Goal: Check status: Check status

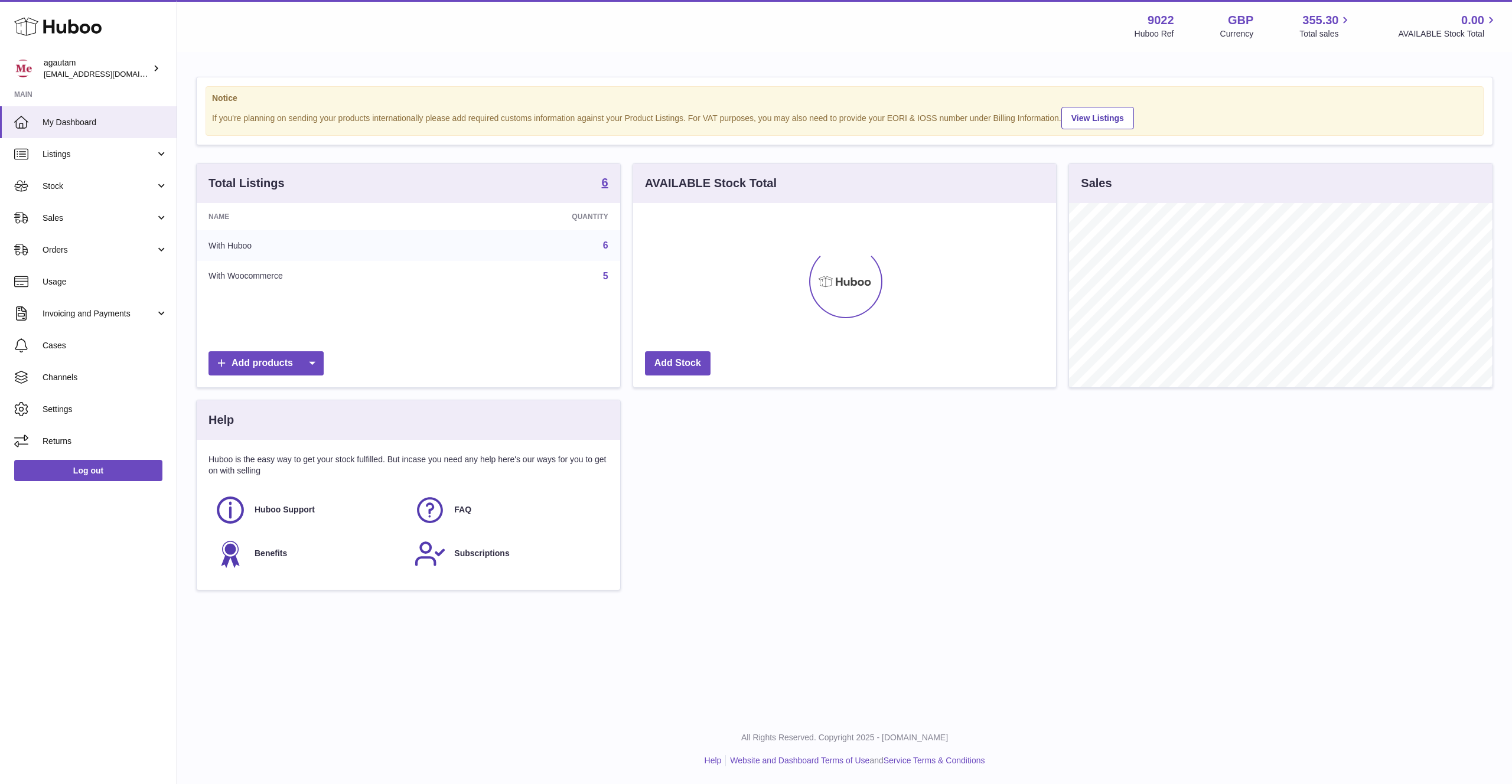
scroll to position [185, 423]
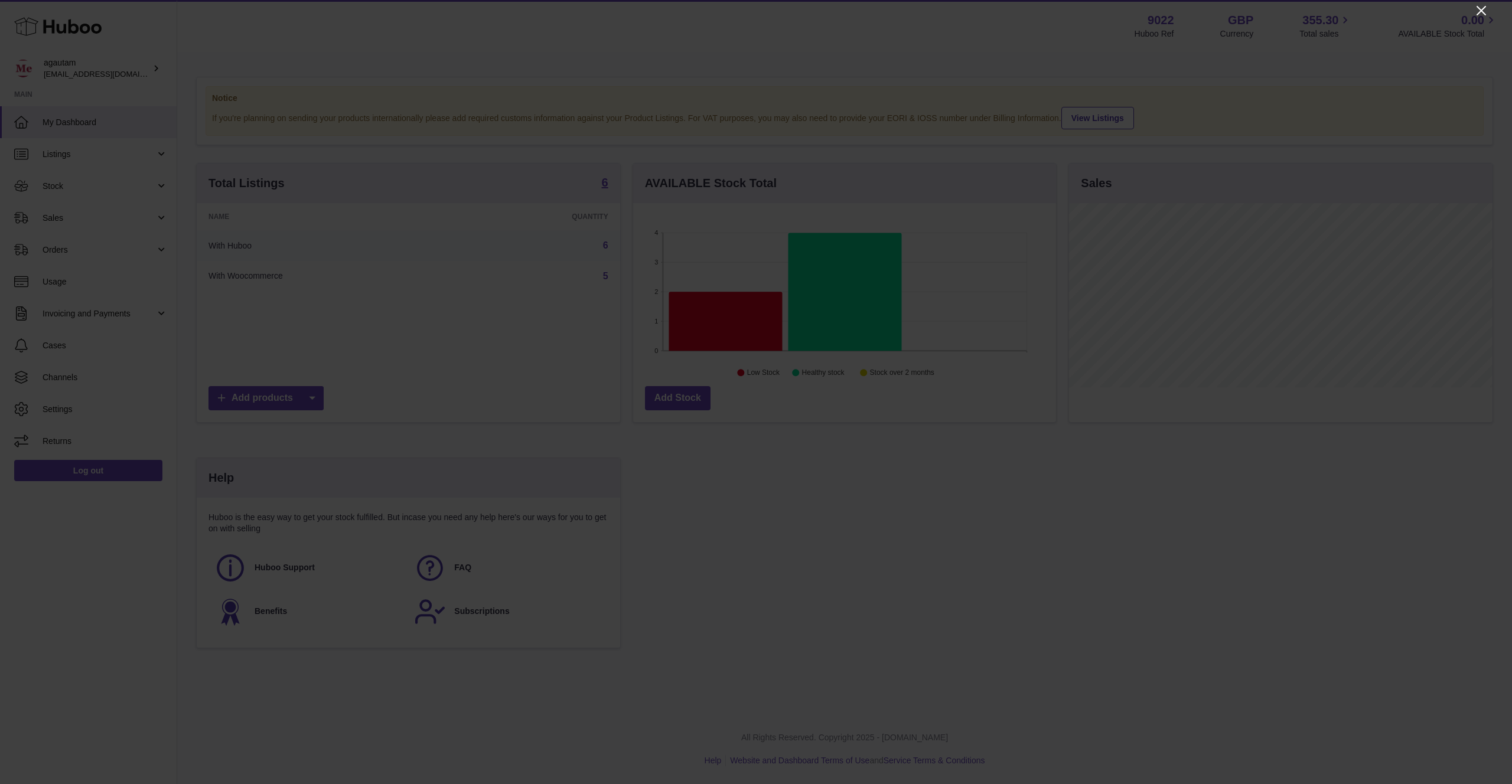
click at [1483, 8] on icon "Close" at bounding box center [1481, 10] width 14 height 14
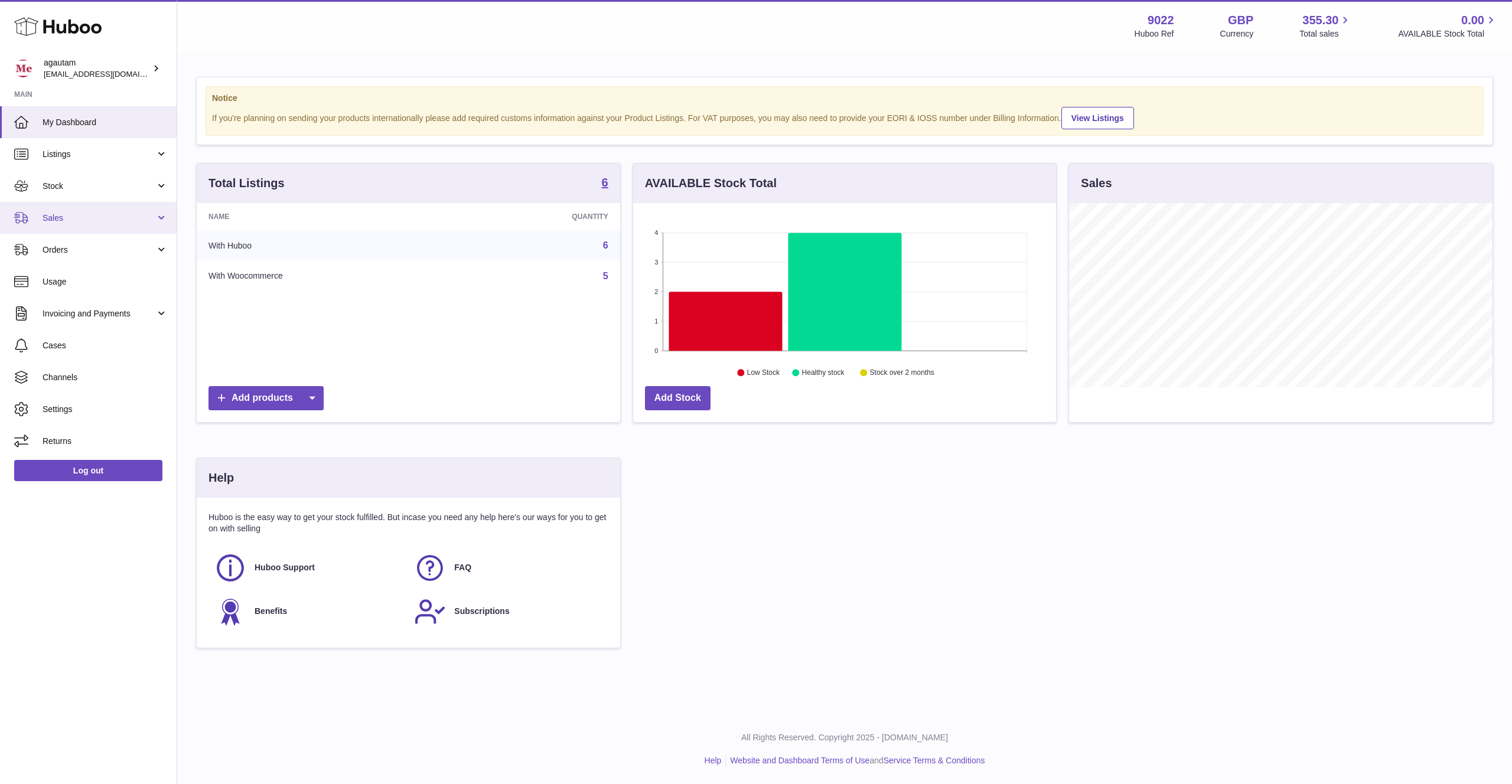
click at [146, 218] on span "Sales" at bounding box center [99, 217] width 113 height 11
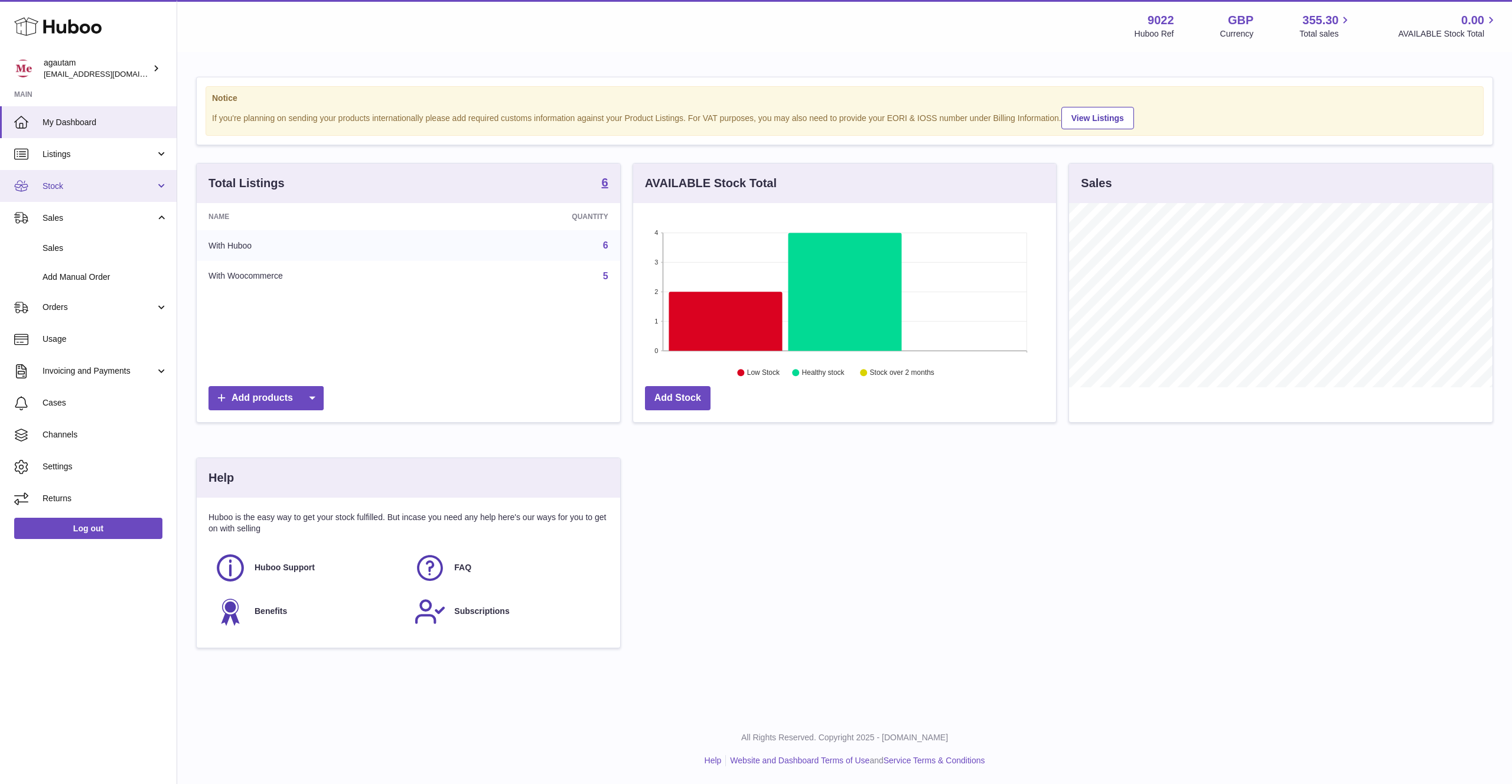
click at [68, 193] on link "Stock" at bounding box center [88, 185] width 177 height 32
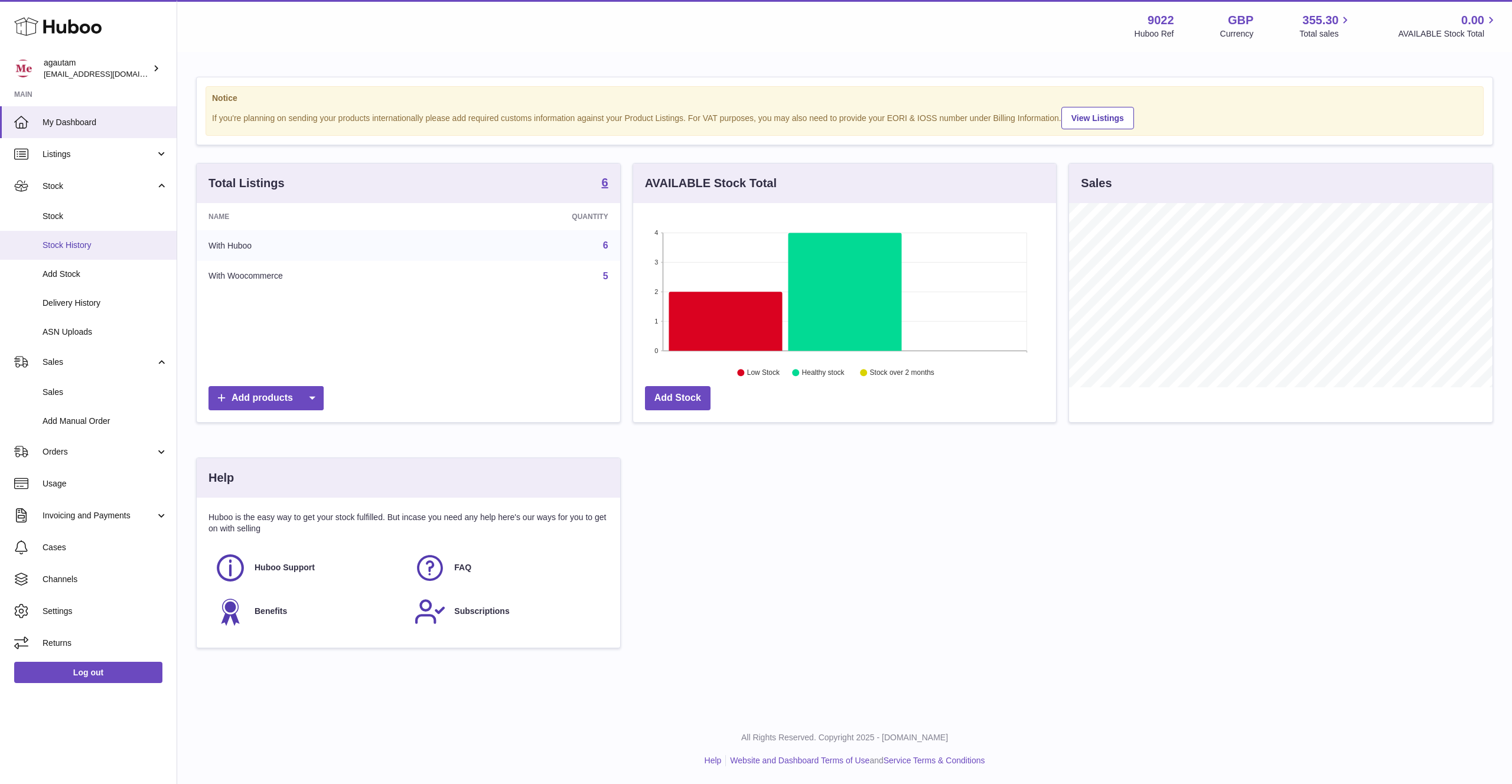
click at [75, 248] on span "Stock History" at bounding box center [105, 245] width 125 height 11
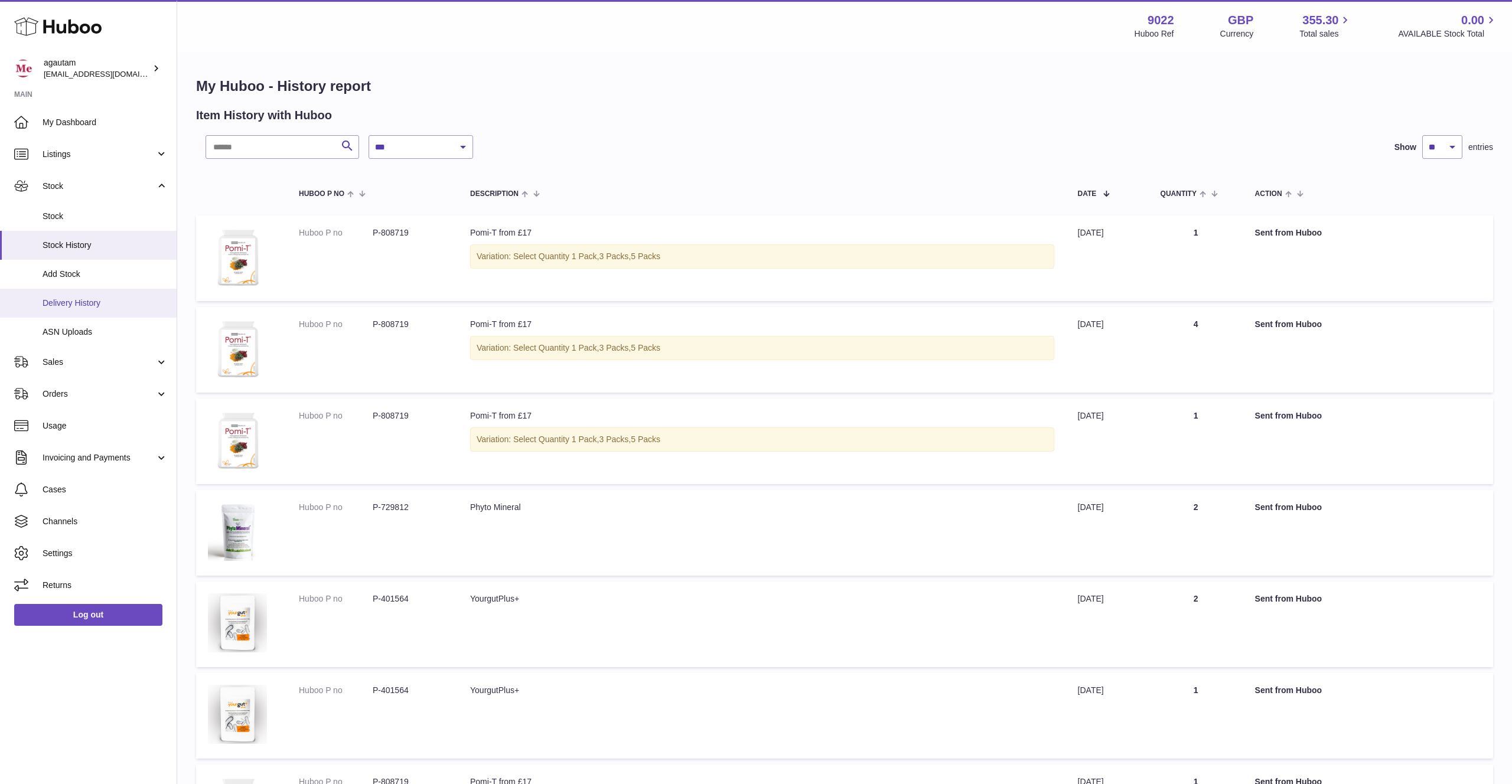
click at [54, 301] on span "Delivery History" at bounding box center [105, 302] width 125 height 11
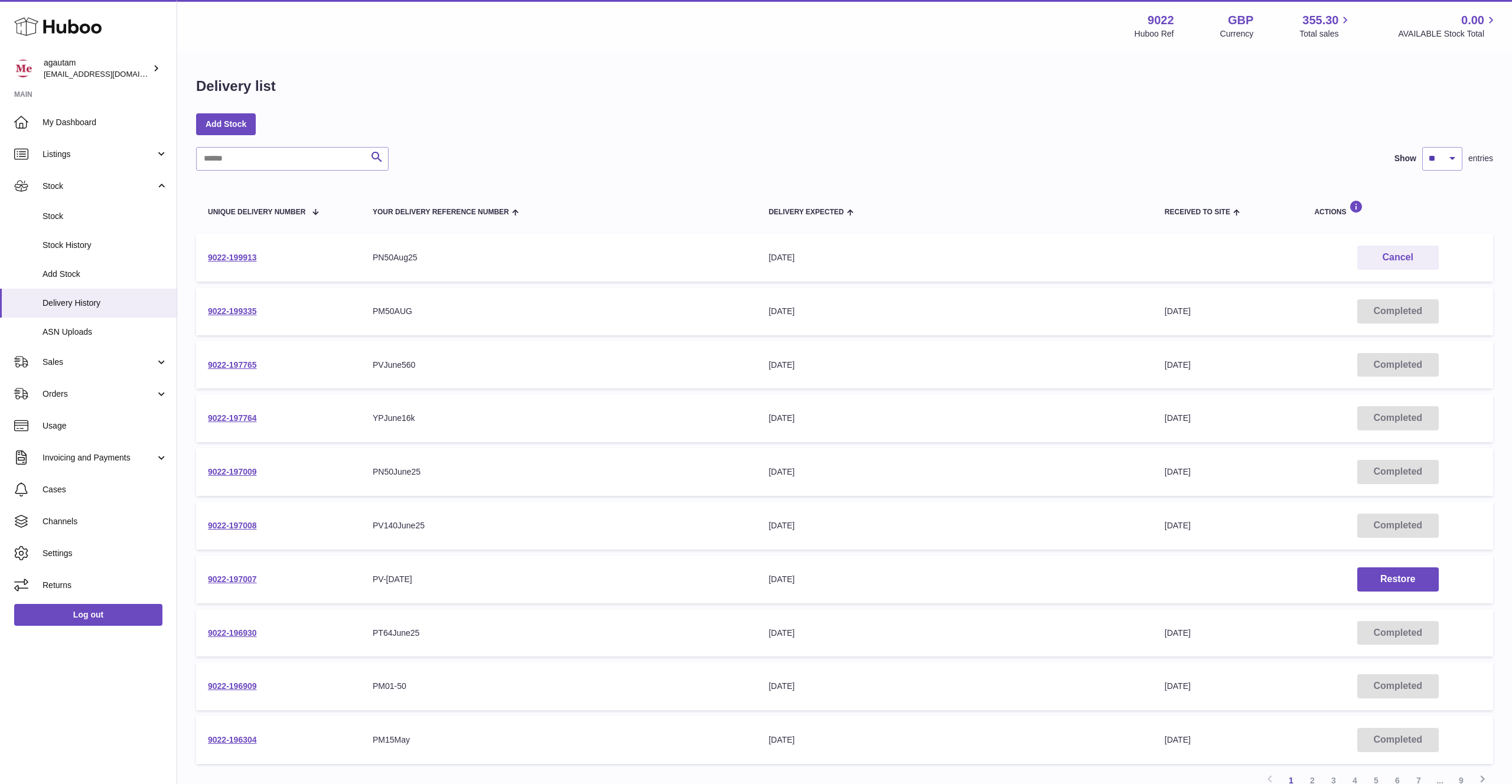
click at [225, 249] on td "9022-199913" at bounding box center [278, 257] width 165 height 48
click at [224, 256] on link "9022-199913" at bounding box center [232, 257] width 49 height 10
click at [247, 314] on link "9022-199335" at bounding box center [232, 311] width 49 height 10
click at [238, 366] on link "9022-197765" at bounding box center [232, 365] width 49 height 10
click at [235, 256] on link "9022-199913" at bounding box center [232, 257] width 49 height 10
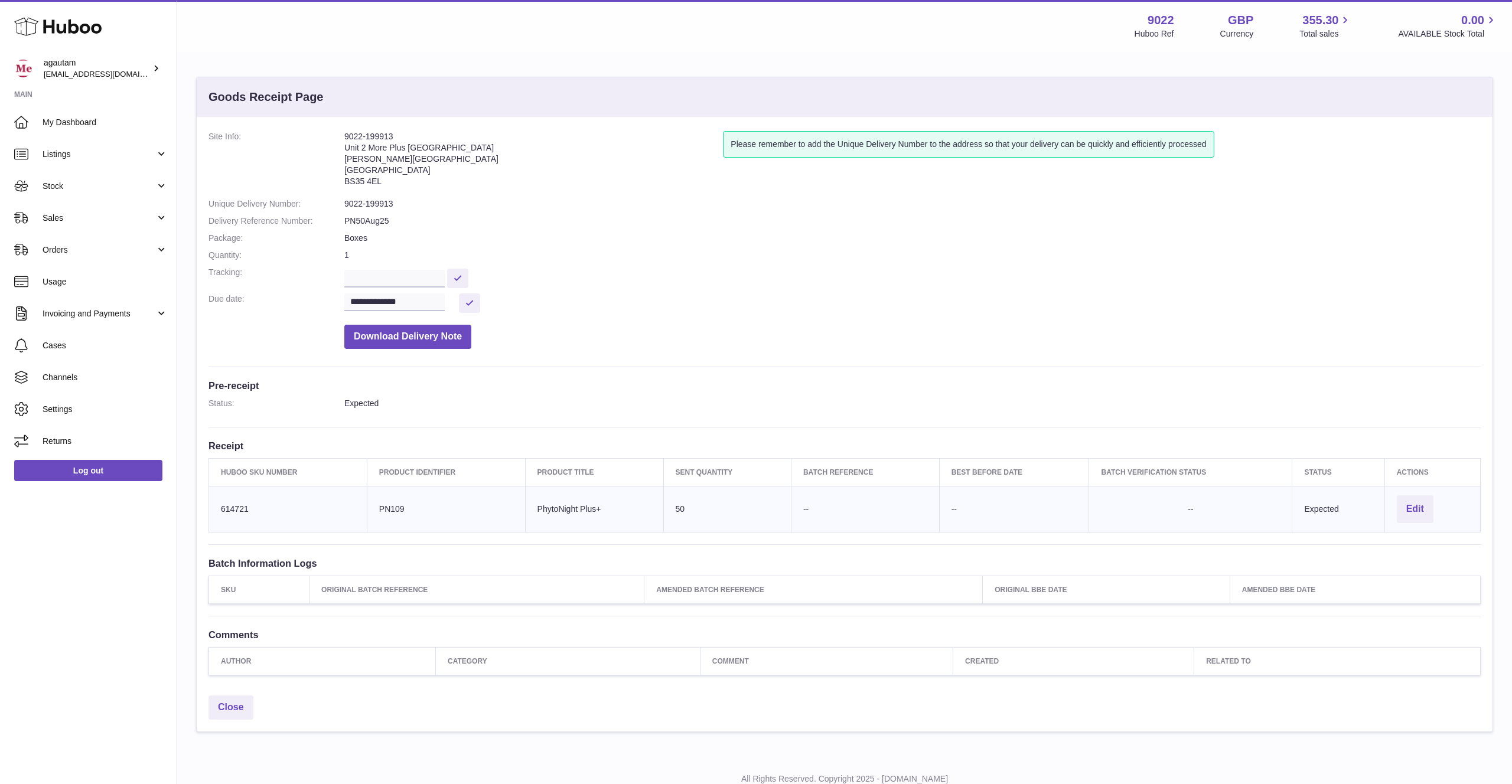
drag, startPoint x: 345, startPoint y: 182, endPoint x: 392, endPoint y: 185, distance: 47.1
click at [392, 185] on address "9022-199913 Unit 2 [GEOGRAPHIC_DATA][STREET_ADDRESS][PERSON_NAME]" at bounding box center [533, 161] width 379 height 62
copy address "BS35 4EL"
click at [358, 171] on address "9022-199913 Unit 2 [GEOGRAPHIC_DATA][STREET_ADDRESS][PERSON_NAME]" at bounding box center [533, 161] width 379 height 62
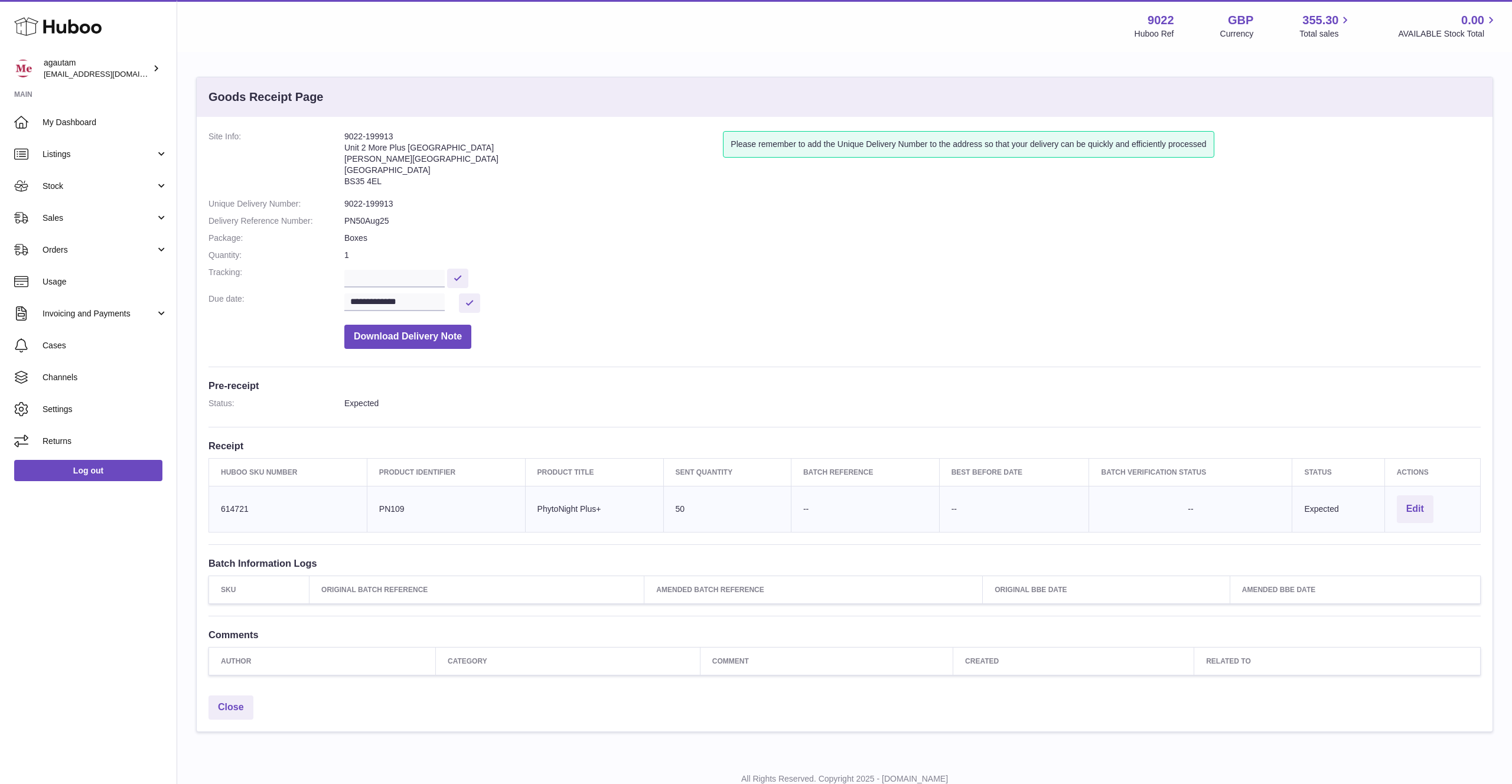
click at [358, 171] on address "9022-199913 Unit 2 [GEOGRAPHIC_DATA][STREET_ADDRESS][PERSON_NAME]" at bounding box center [533, 161] width 379 height 62
copy address "[GEOGRAPHIC_DATA]"
click at [360, 157] on address "9022-199913 Unit 2 [GEOGRAPHIC_DATA][STREET_ADDRESS][PERSON_NAME]" at bounding box center [533, 161] width 379 height 62
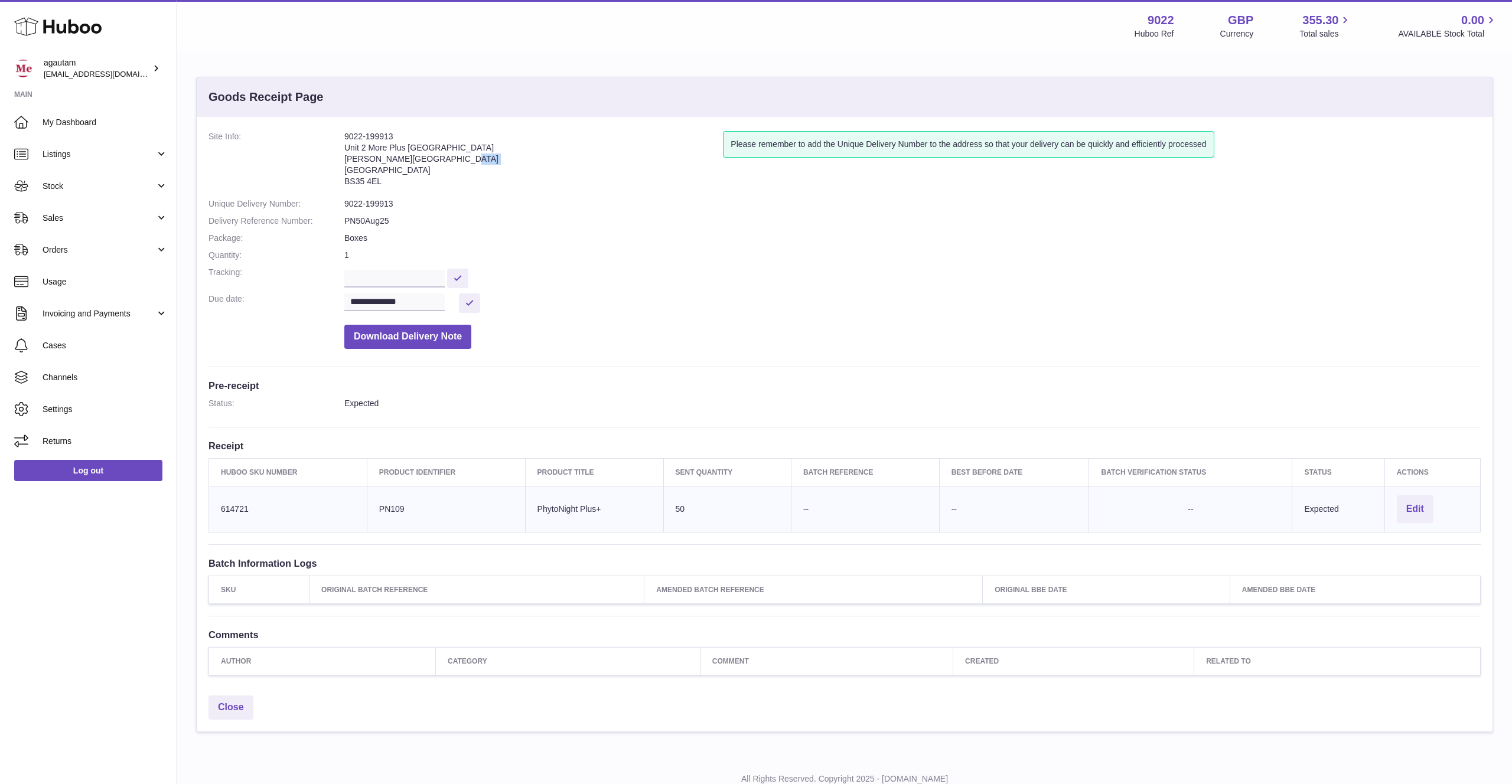
click at [360, 157] on address "9022-199913 Unit 2 [GEOGRAPHIC_DATA][STREET_ADDRESS][PERSON_NAME]" at bounding box center [533, 161] width 379 height 62
click at [362, 172] on address "9022-199913 Unit 2 [GEOGRAPHIC_DATA][STREET_ADDRESS][PERSON_NAME]" at bounding box center [533, 161] width 379 height 62
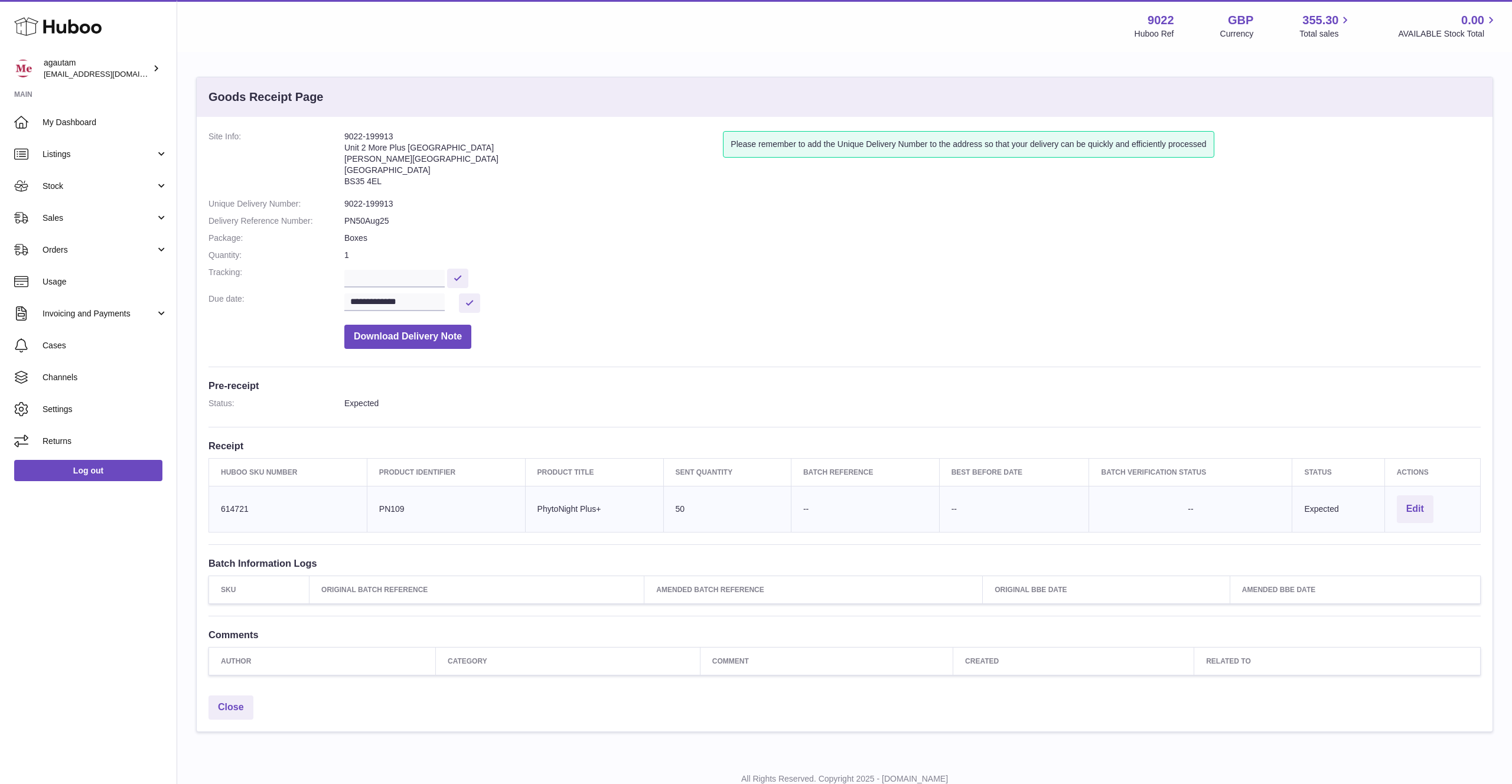
copy address "[GEOGRAPHIC_DATA]"
click at [360, 159] on address "9022-199913 Unit 2 [GEOGRAPHIC_DATA][STREET_ADDRESS][PERSON_NAME]" at bounding box center [533, 161] width 379 height 62
click at [359, 141] on address "9022-199913 Unit 2 [GEOGRAPHIC_DATA][STREET_ADDRESS][PERSON_NAME]" at bounding box center [533, 161] width 379 height 62
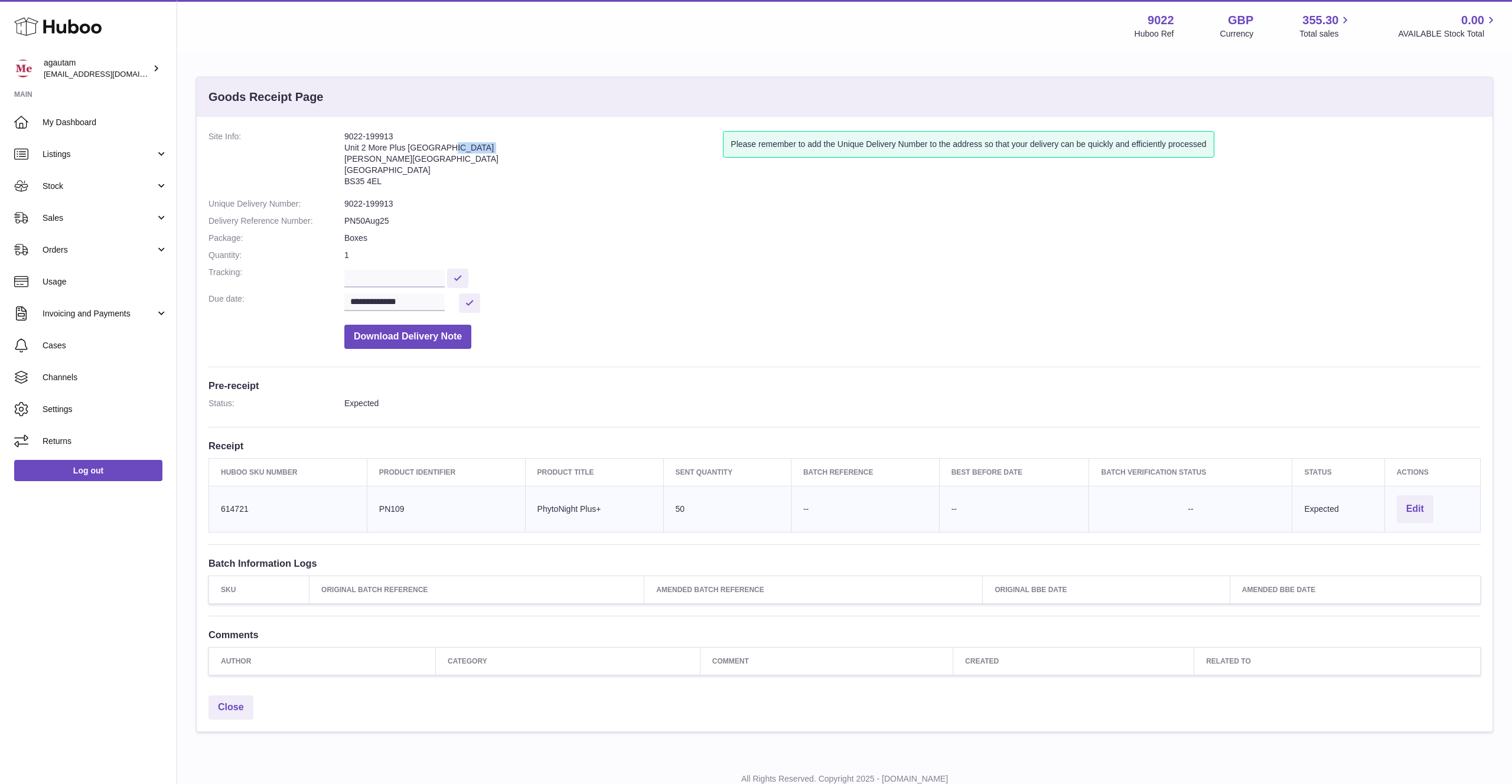
click at [359, 141] on address "9022-199913 Unit 2 [GEOGRAPHIC_DATA][STREET_ADDRESS][PERSON_NAME]" at bounding box center [533, 161] width 379 height 62
copy address "Unit 2 More Plus [GEOGRAPHIC_DATA]"
click at [360, 158] on address "9022-199913 Unit 2 [GEOGRAPHIC_DATA][STREET_ADDRESS][PERSON_NAME]" at bounding box center [533, 161] width 379 height 62
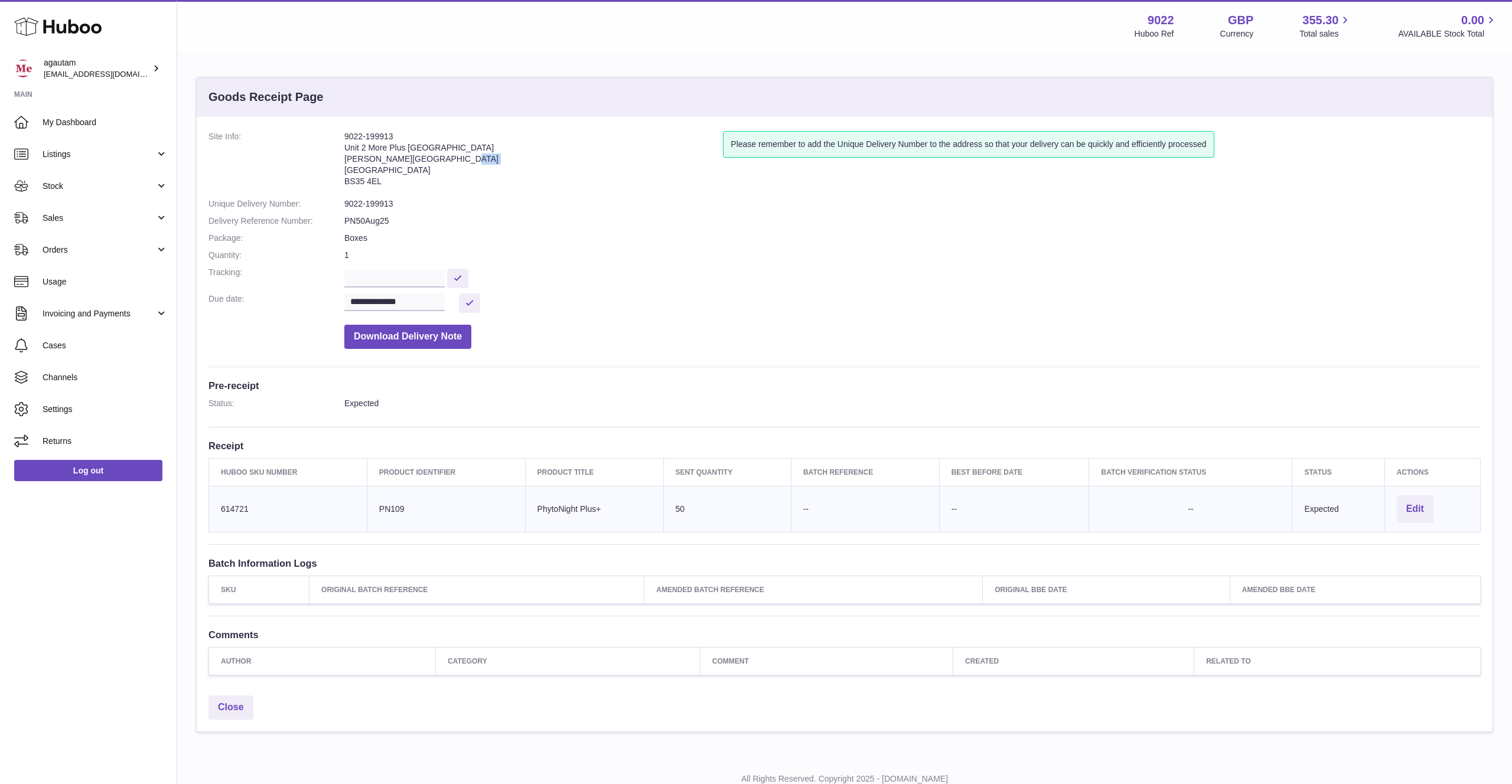
copy address "[PERSON_NAME][GEOGRAPHIC_DATA]"
drag, startPoint x: 345, startPoint y: 135, endPoint x: 414, endPoint y: 133, distance: 69.0
click at [414, 133] on address "9022-199913 Unit 2 [GEOGRAPHIC_DATA][STREET_ADDRESS][PERSON_NAME]" at bounding box center [533, 161] width 379 height 62
copy address "9022-199913"
